Goal: Task Accomplishment & Management: Use online tool/utility

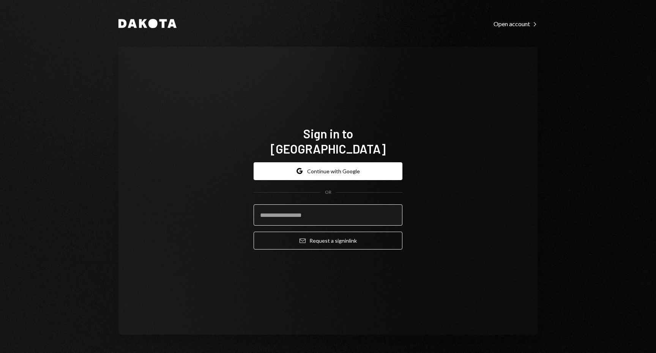
click at [298, 208] on input "email" at bounding box center [328, 215] width 149 height 21
type input "**********"
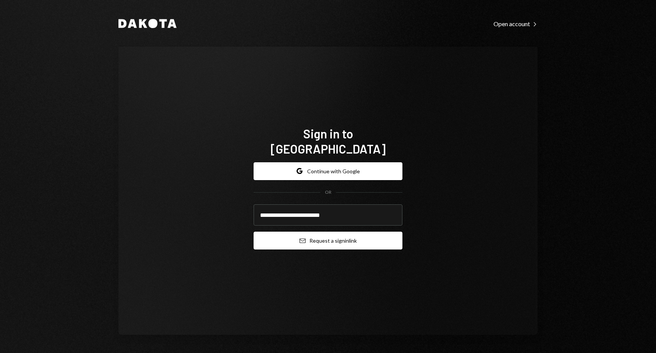
click at [310, 236] on button "Email Request a sign in link" at bounding box center [328, 241] width 149 height 18
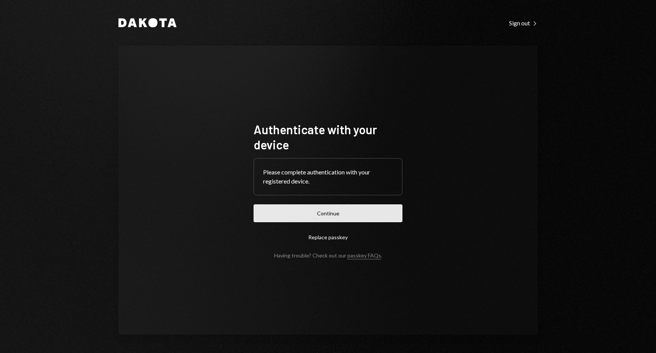
click at [342, 214] on button "Continue" at bounding box center [328, 214] width 149 height 18
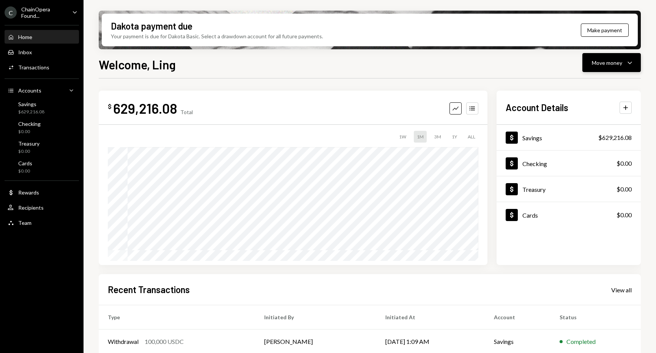
click at [591, 69] on button "Move money Caret Down" at bounding box center [611, 62] width 58 height 19
click at [590, 99] on div "Transfer" at bounding box center [605, 103] width 55 height 8
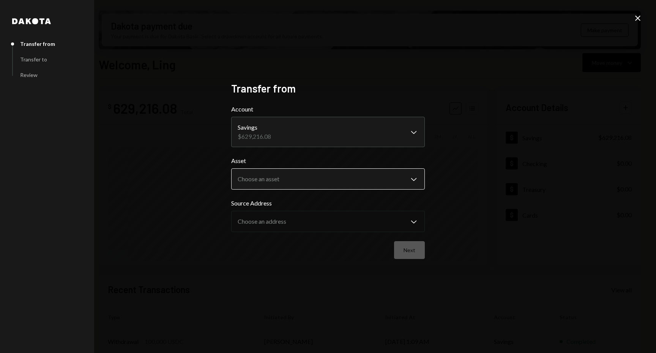
click at [320, 179] on body "C ChainOpera Found... Caret Down Home Home Inbox Inbox Activities Transactions …" at bounding box center [328, 176] width 656 height 353
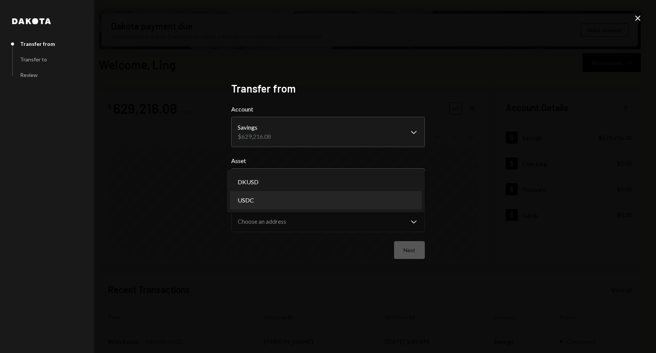
select select "****"
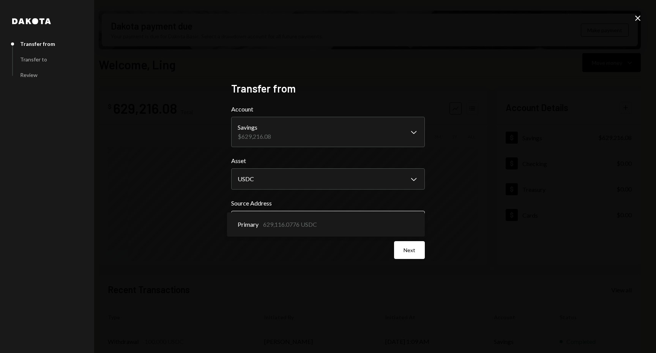
click at [300, 230] on body "C ChainOpera Found... Caret Down Home Home Inbox Inbox Activities Transactions …" at bounding box center [328, 176] width 656 height 353
click at [505, 231] on div "**********" at bounding box center [328, 176] width 656 height 353
click at [410, 250] on button "Next" at bounding box center [409, 250] width 31 height 18
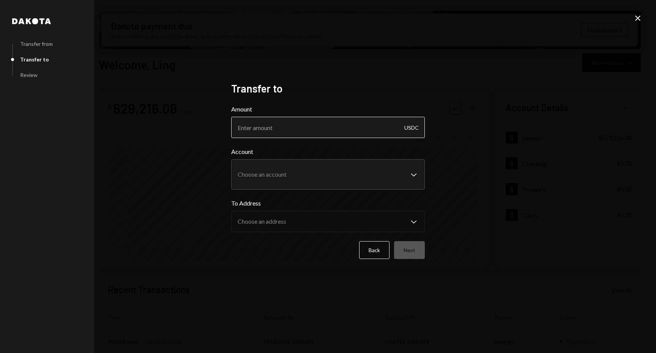
click at [347, 128] on input "Amount" at bounding box center [328, 127] width 194 height 21
click at [333, 178] on body "C ChainOpera Found... Caret Down Home Home Inbox Inbox Activities Transactions …" at bounding box center [328, 176] width 656 height 353
click at [482, 154] on div "**********" at bounding box center [328, 176] width 656 height 353
click at [374, 254] on button "Back" at bounding box center [374, 250] width 30 height 18
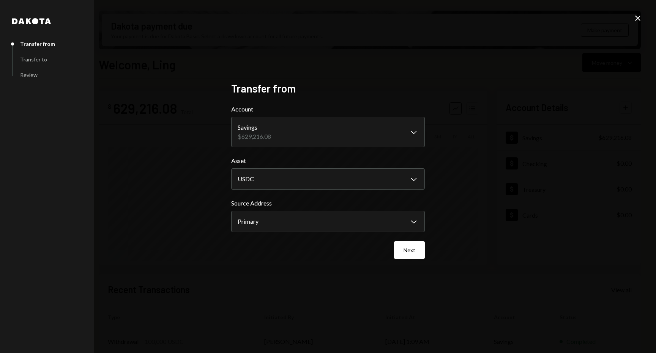
click at [639, 20] on icon "Close" at bounding box center [637, 18] width 9 height 9
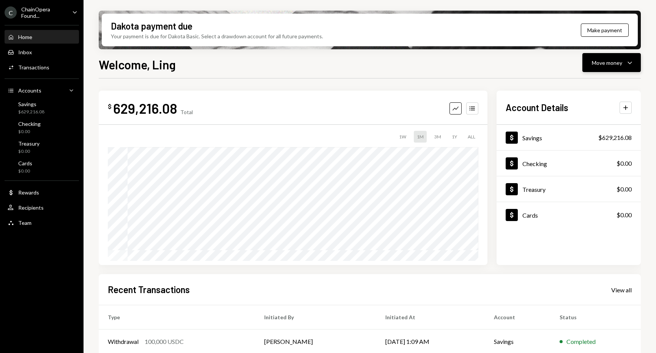
click at [595, 68] on button "Move money Caret Down" at bounding box center [611, 62] width 58 height 19
click at [594, 84] on div "Send" at bounding box center [605, 86] width 55 height 8
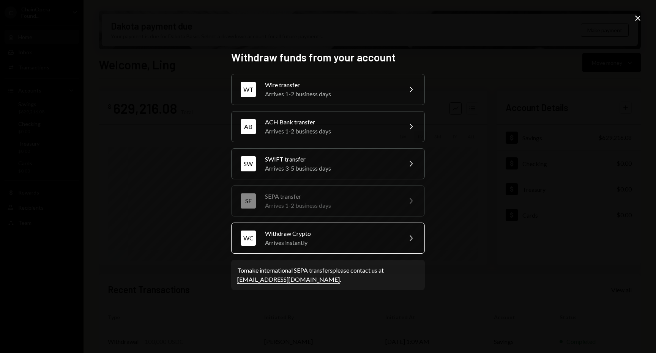
click at [317, 240] on div "Arrives instantly" at bounding box center [331, 242] width 132 height 9
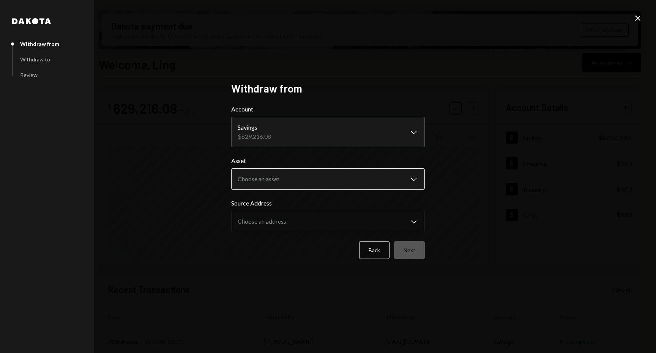
click at [274, 184] on body "C ChainOpera Found... Caret Down Home Home Inbox Inbox Activities Transactions …" at bounding box center [328, 176] width 656 height 353
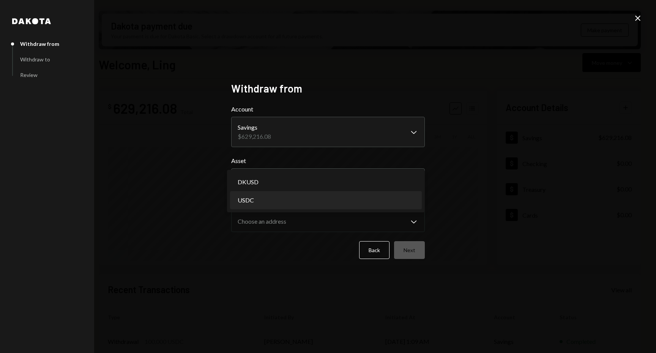
select select "****"
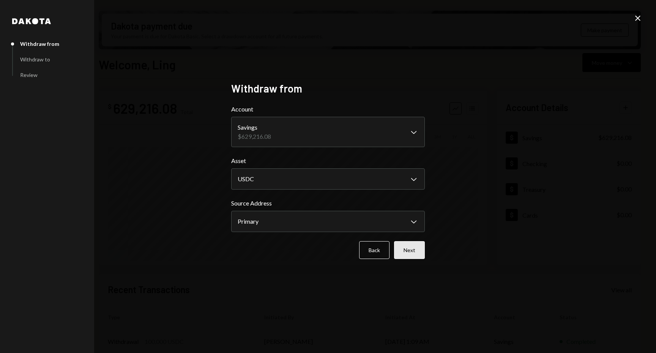
click at [404, 247] on button "Next" at bounding box center [409, 250] width 31 height 18
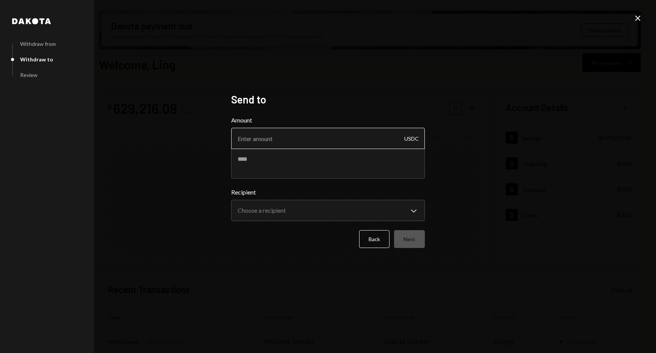
click at [285, 139] on input "Amount" at bounding box center [328, 138] width 194 height 21
type input "5"
type input "1"
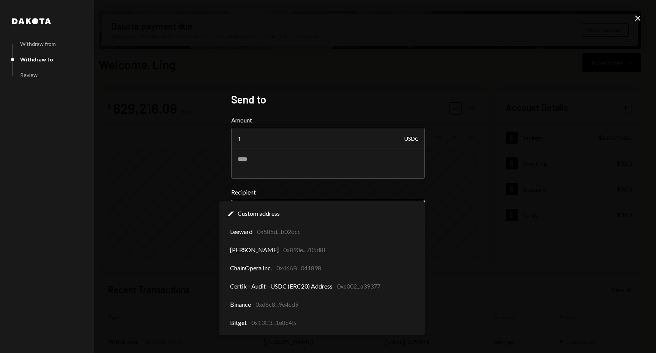
click at [275, 211] on body "C ChainOpera Found... Caret Down Home Home Inbox Inbox Activities Transactions …" at bounding box center [328, 176] width 656 height 353
select select "**********"
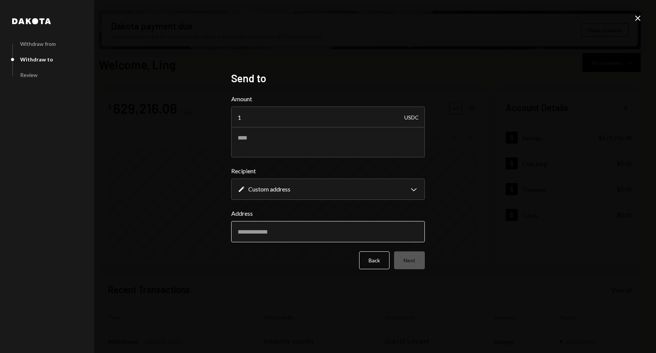
click at [266, 234] on input "Address" at bounding box center [328, 231] width 194 height 21
paste input "**********"
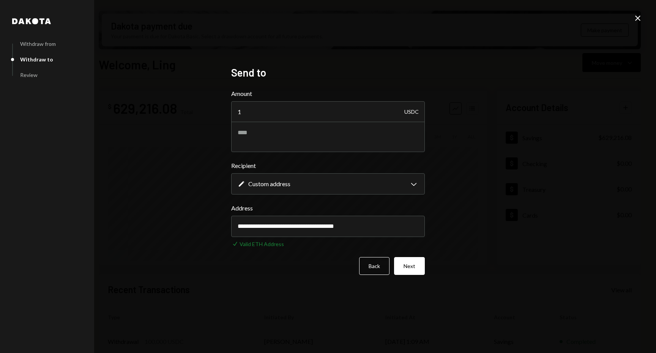
type input "**********"
click at [292, 266] on div "Back Next" at bounding box center [328, 266] width 194 height 18
click at [283, 142] on textarea at bounding box center [328, 137] width 194 height 30
type textarea "**********"
click at [412, 270] on button "Next" at bounding box center [409, 266] width 31 height 18
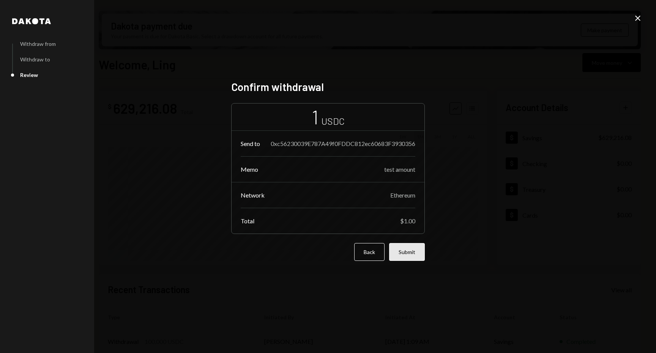
click at [415, 257] on button "Submit" at bounding box center [407, 252] width 36 height 18
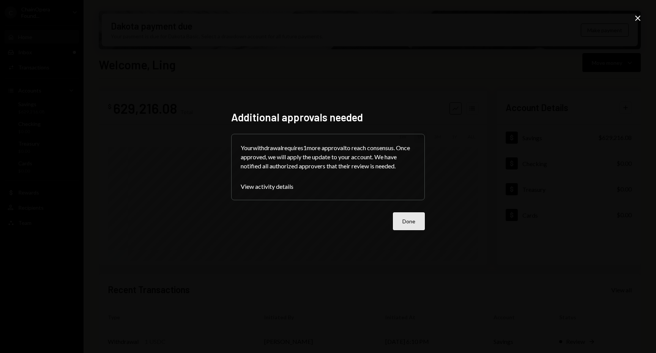
click at [407, 222] on button "Done" at bounding box center [409, 222] width 32 height 18
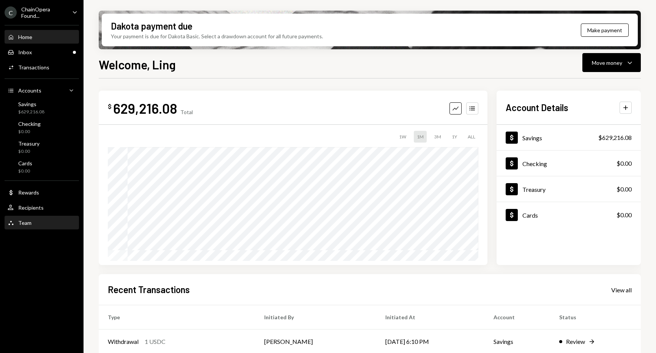
click at [32, 226] on div "Team Team" at bounding box center [42, 223] width 68 height 7
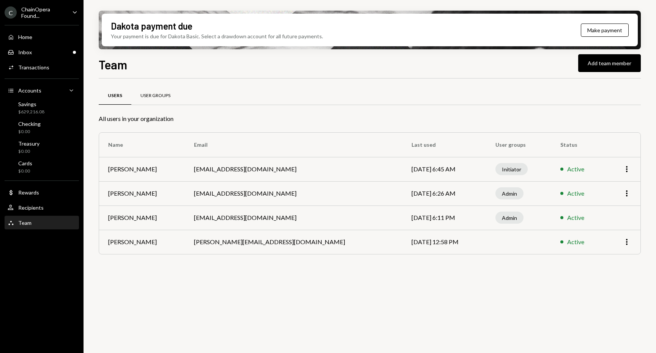
click at [155, 96] on div "User Groups" at bounding box center [155, 96] width 30 height 6
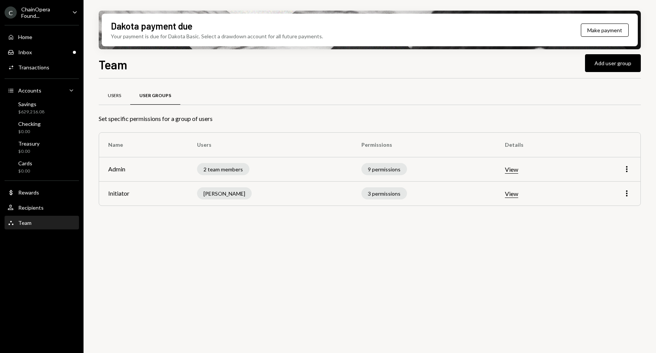
click at [116, 94] on div "Users" at bounding box center [114, 96] width 13 height 6
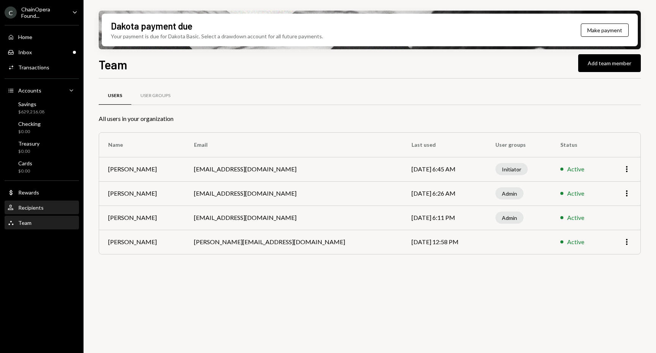
click at [28, 212] on div "User Recipients" at bounding box center [42, 208] width 68 height 13
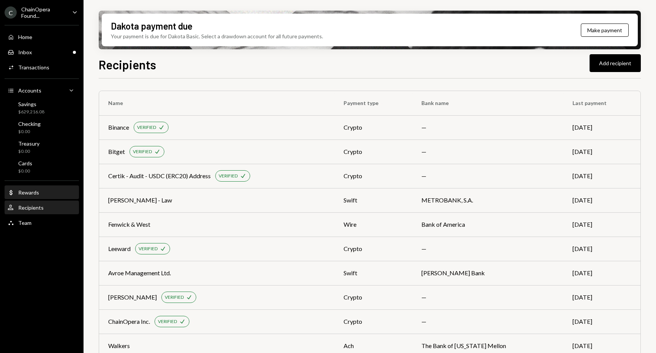
click at [29, 190] on div "Rewards" at bounding box center [28, 192] width 21 height 6
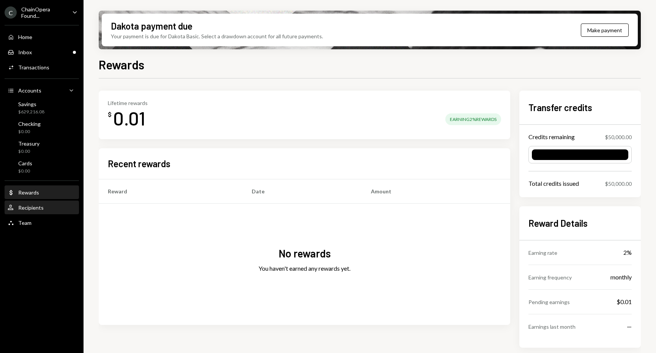
click at [32, 208] on div "Recipients" at bounding box center [30, 208] width 25 height 6
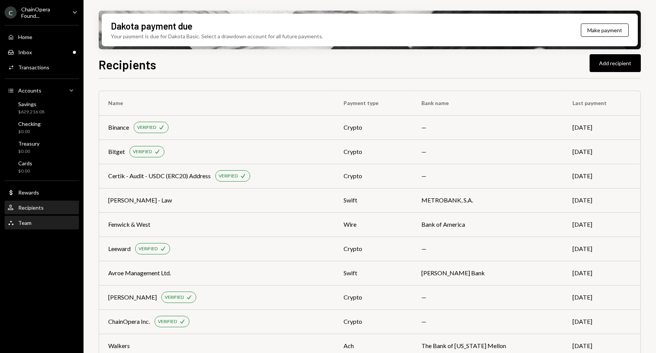
click at [27, 222] on div "Team" at bounding box center [24, 223] width 13 height 6
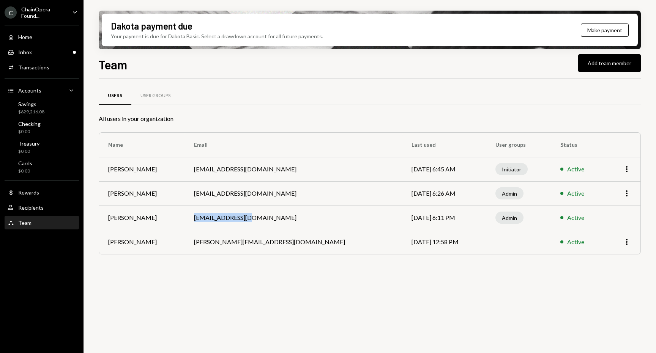
drag, startPoint x: 249, startPoint y: 214, endPoint x: 202, endPoint y: 211, distance: 47.5
click at [202, 211] on td "[EMAIL_ADDRESS][DOMAIN_NAME]" at bounding box center [294, 218] width 218 height 24
click at [252, 235] on tbody "[PERSON_NAME] [EMAIL_ADDRESS][DOMAIN_NAME] [DATE] 6:45 AM Initiator Active More…" at bounding box center [369, 205] width 541 height 97
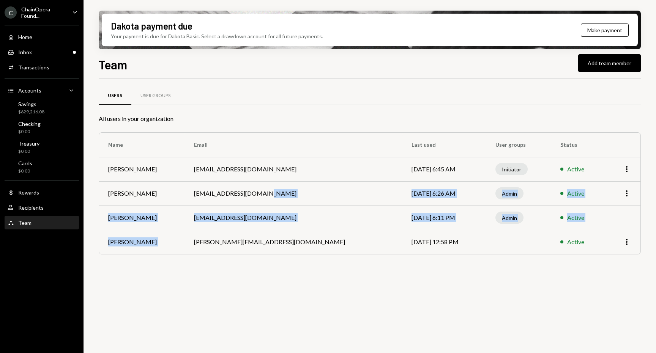
click at [253, 237] on td "[PERSON_NAME][EMAIL_ADDRESS][DOMAIN_NAME]" at bounding box center [294, 242] width 218 height 24
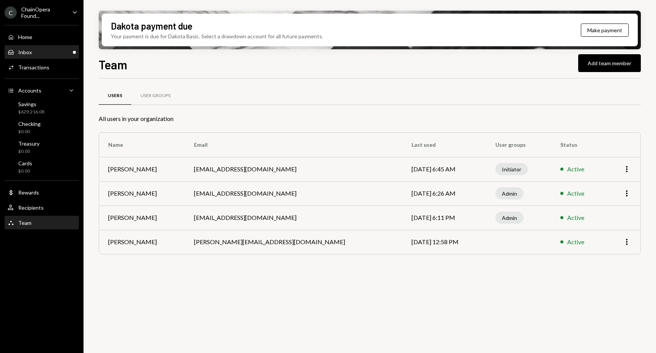
click at [54, 50] on div "Inbox Inbox" at bounding box center [42, 52] width 68 height 7
